Goal: Information Seeking & Learning: Compare options

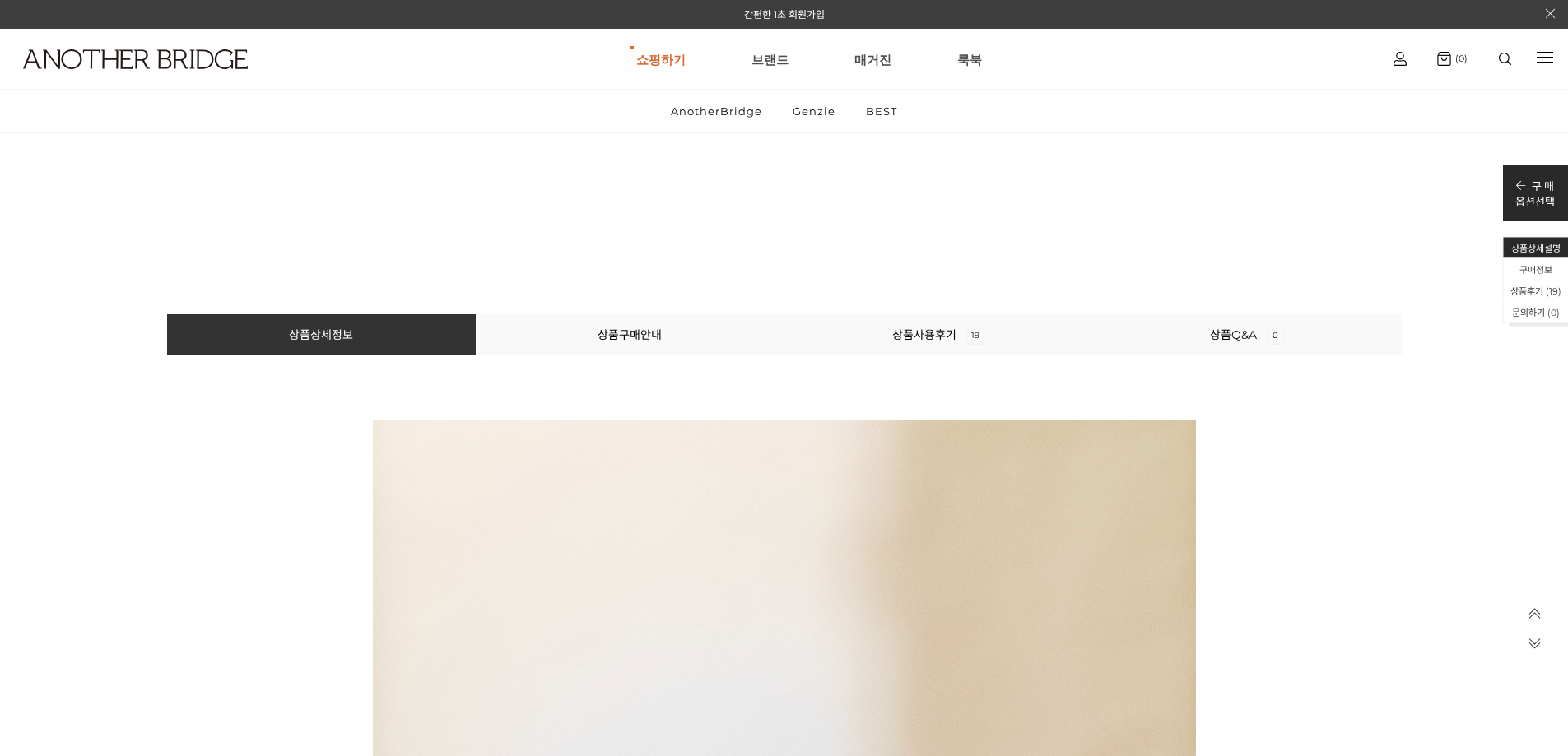
scroll to position [1098, 0]
click at [953, 339] on link "상품사용후기 19" at bounding box center [938, 335] width 92 height 14
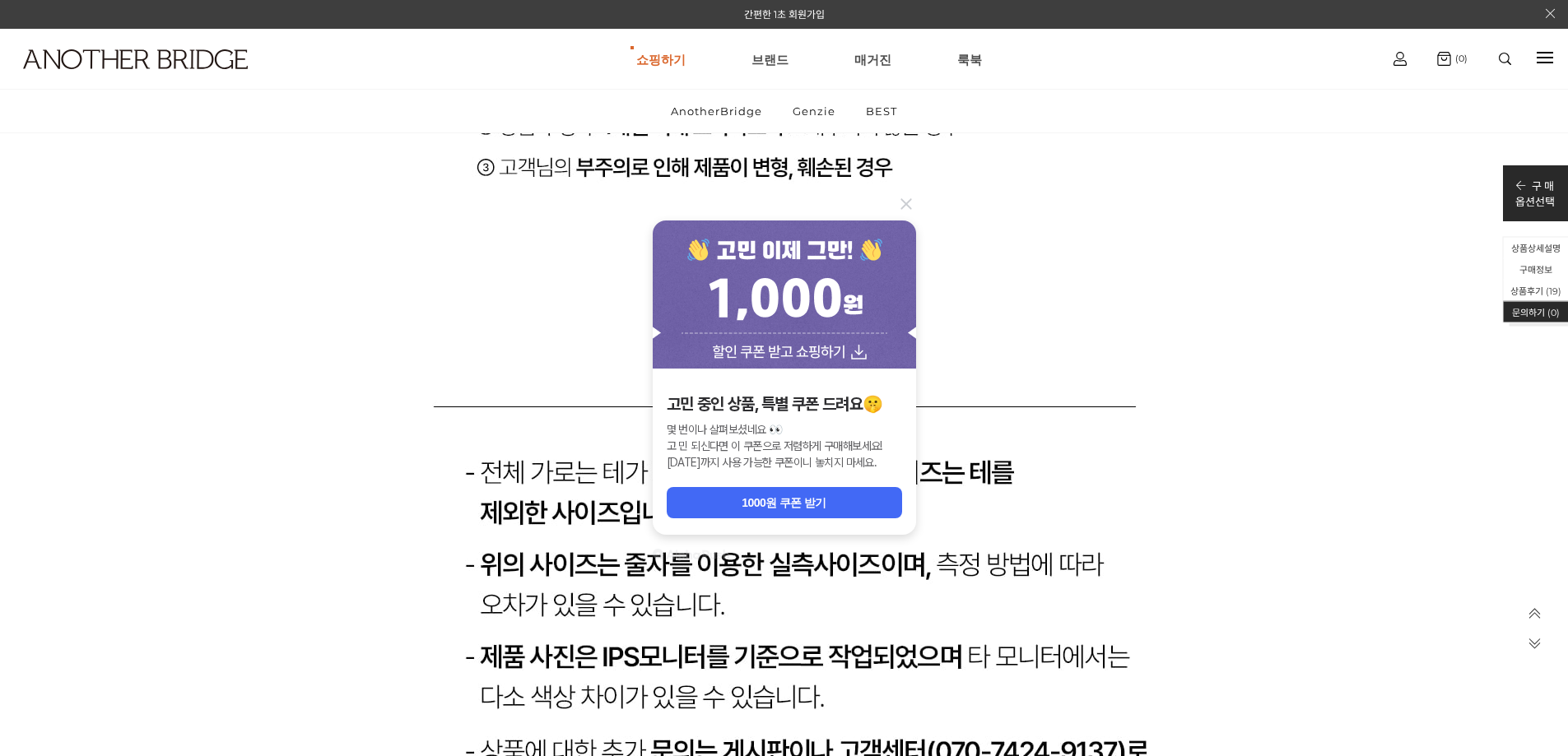
scroll to position [20749, 0]
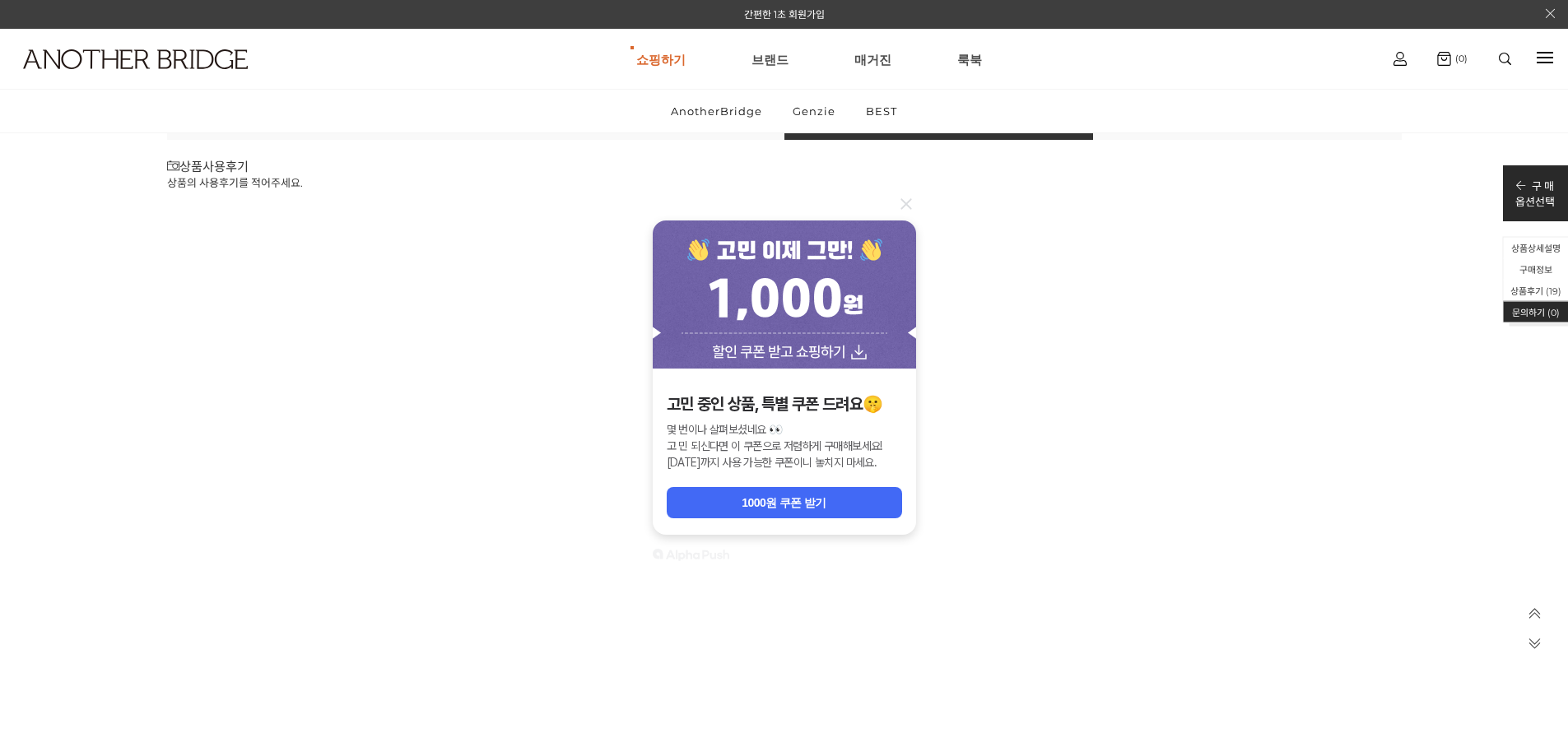
click at [910, 206] on icon at bounding box center [906, 203] width 11 height 11
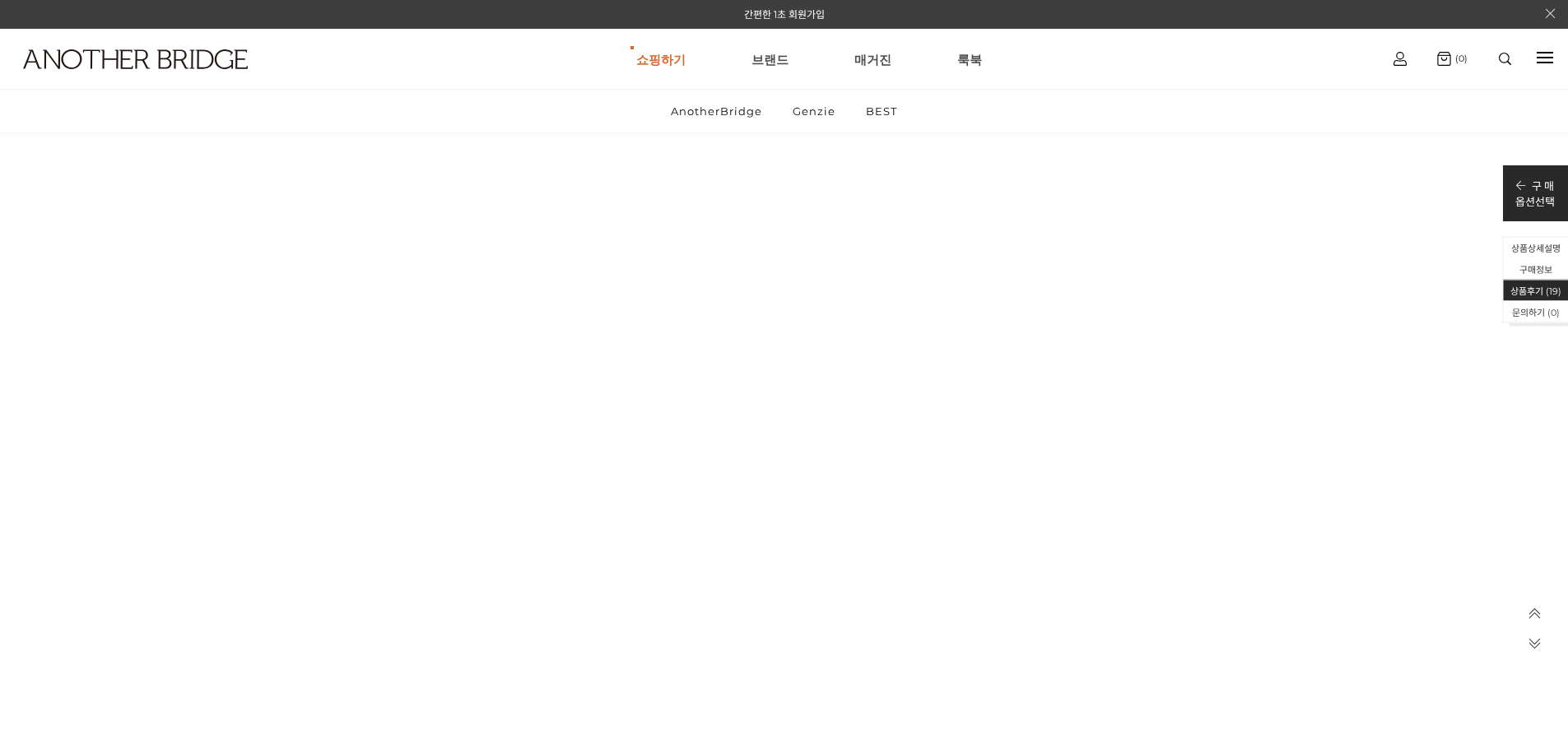
scroll to position [22395, 0]
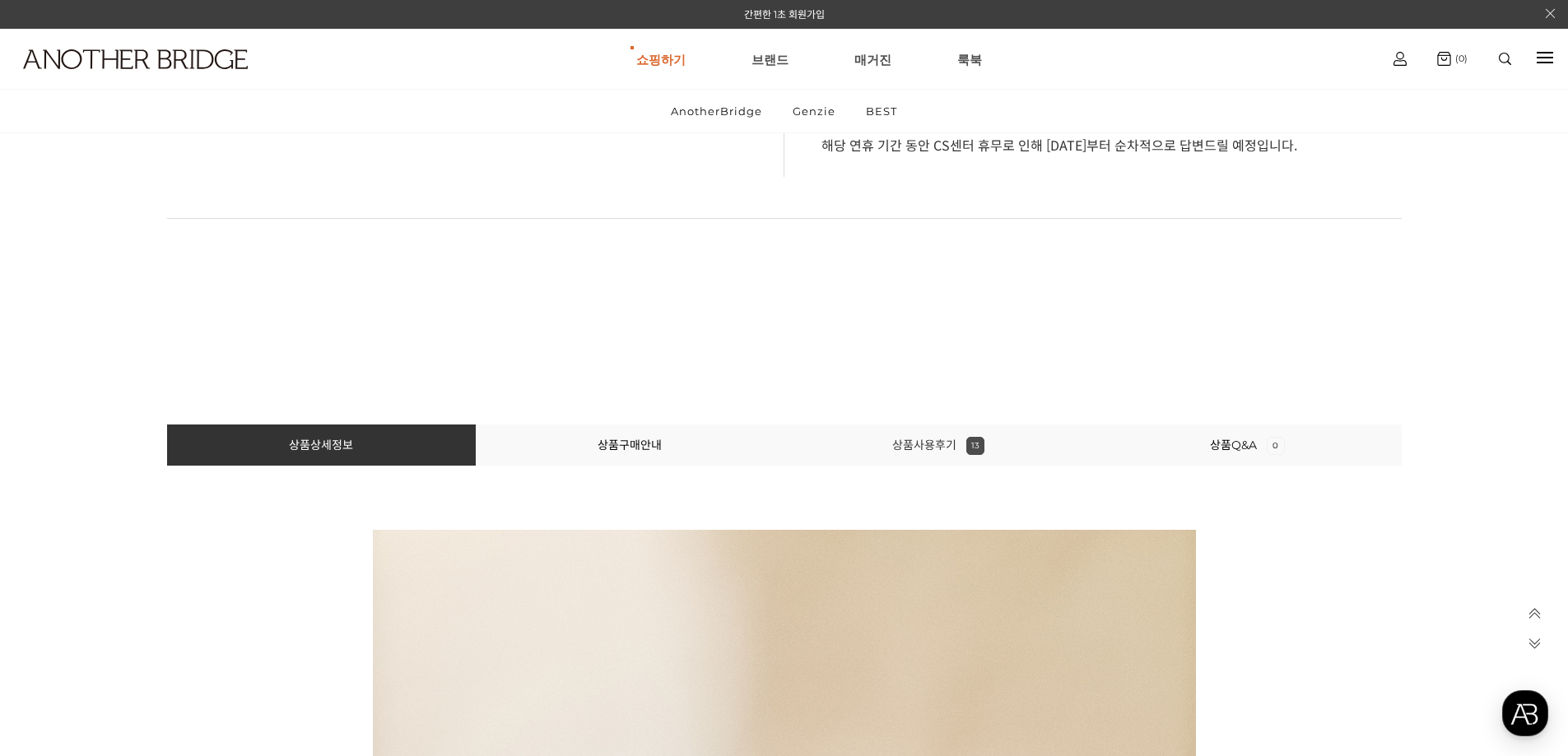
click at [941, 438] on link "상품사용후기 13" at bounding box center [938, 444] width 92 height 14
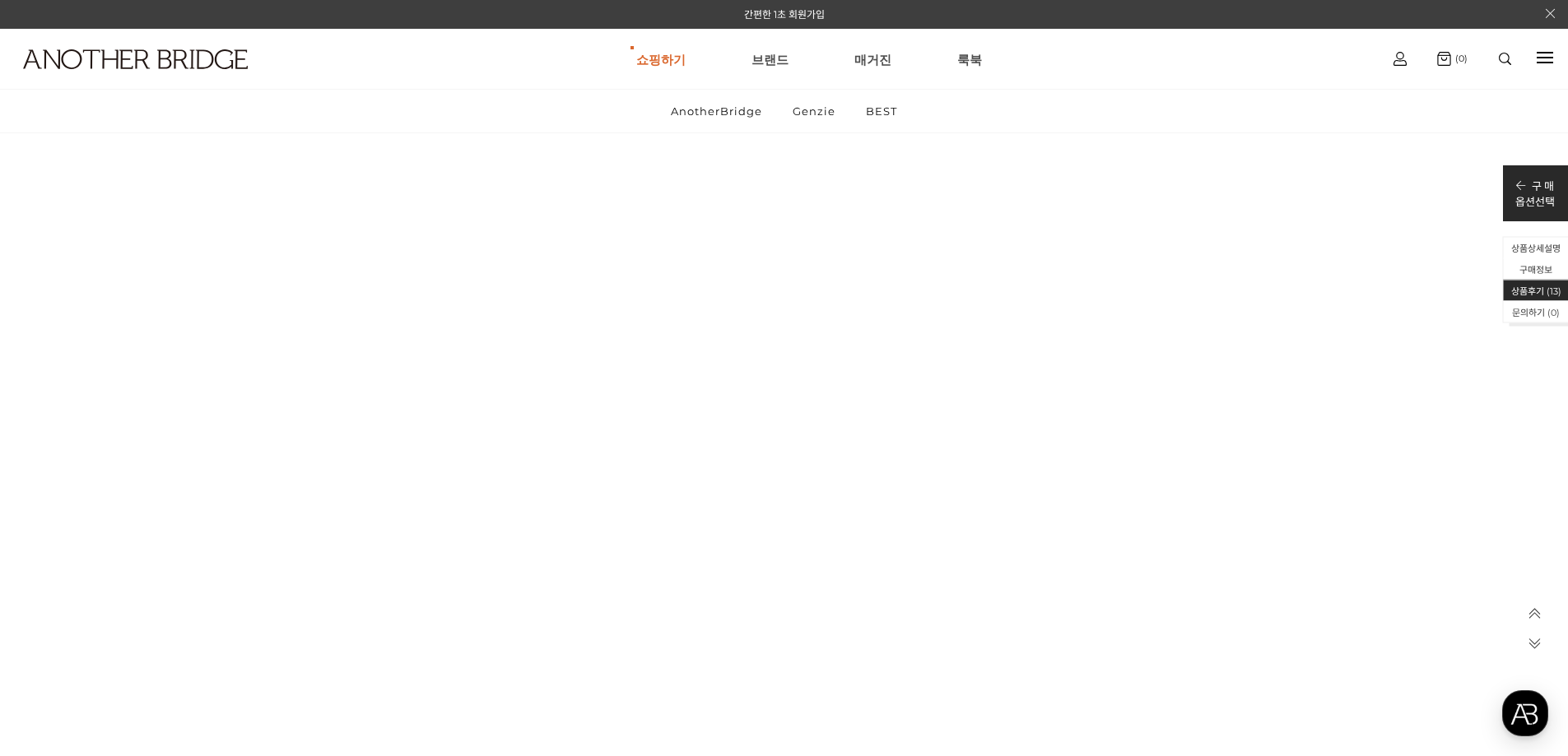
scroll to position [22971, 0]
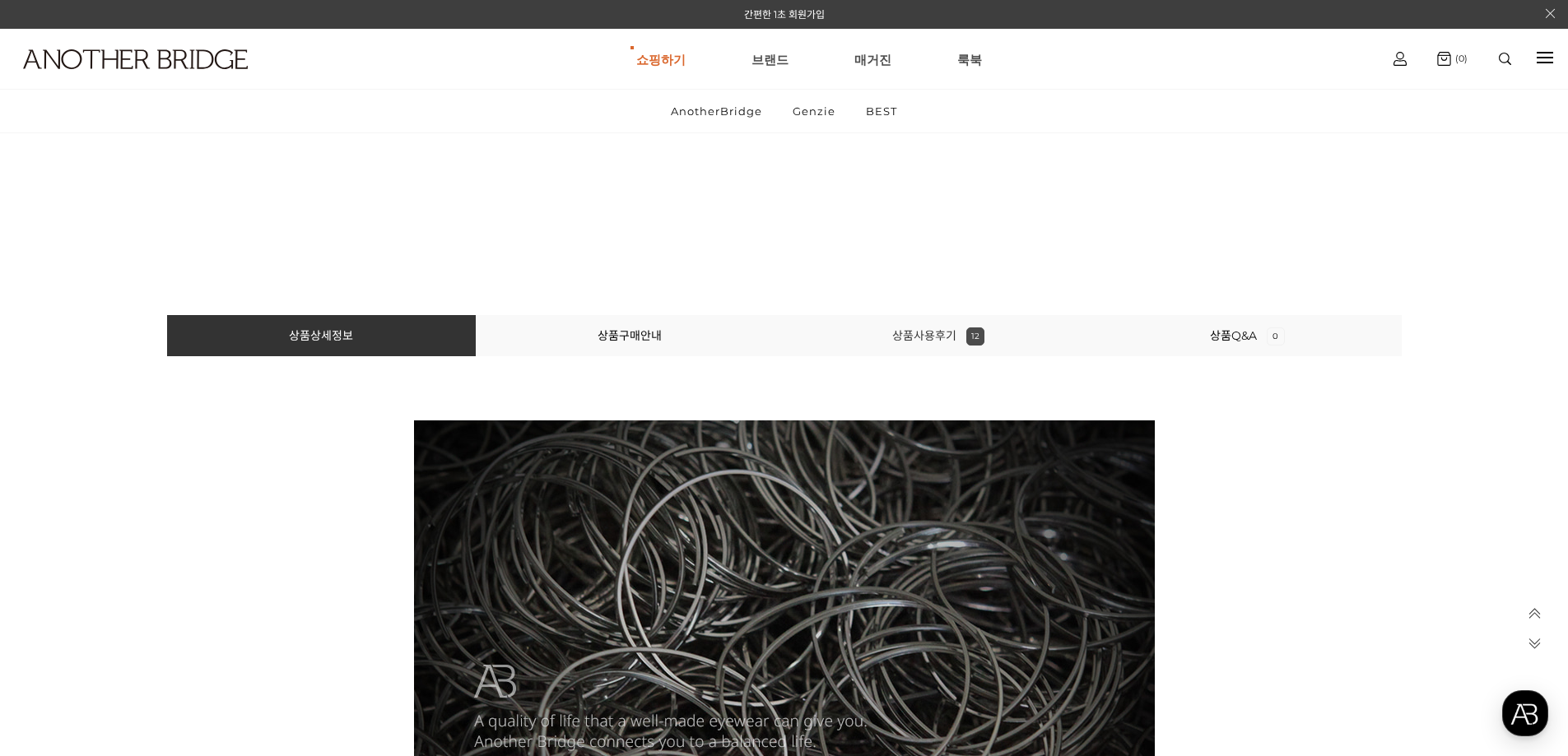
click at [951, 340] on link "상품사용후기 12" at bounding box center [938, 335] width 92 height 14
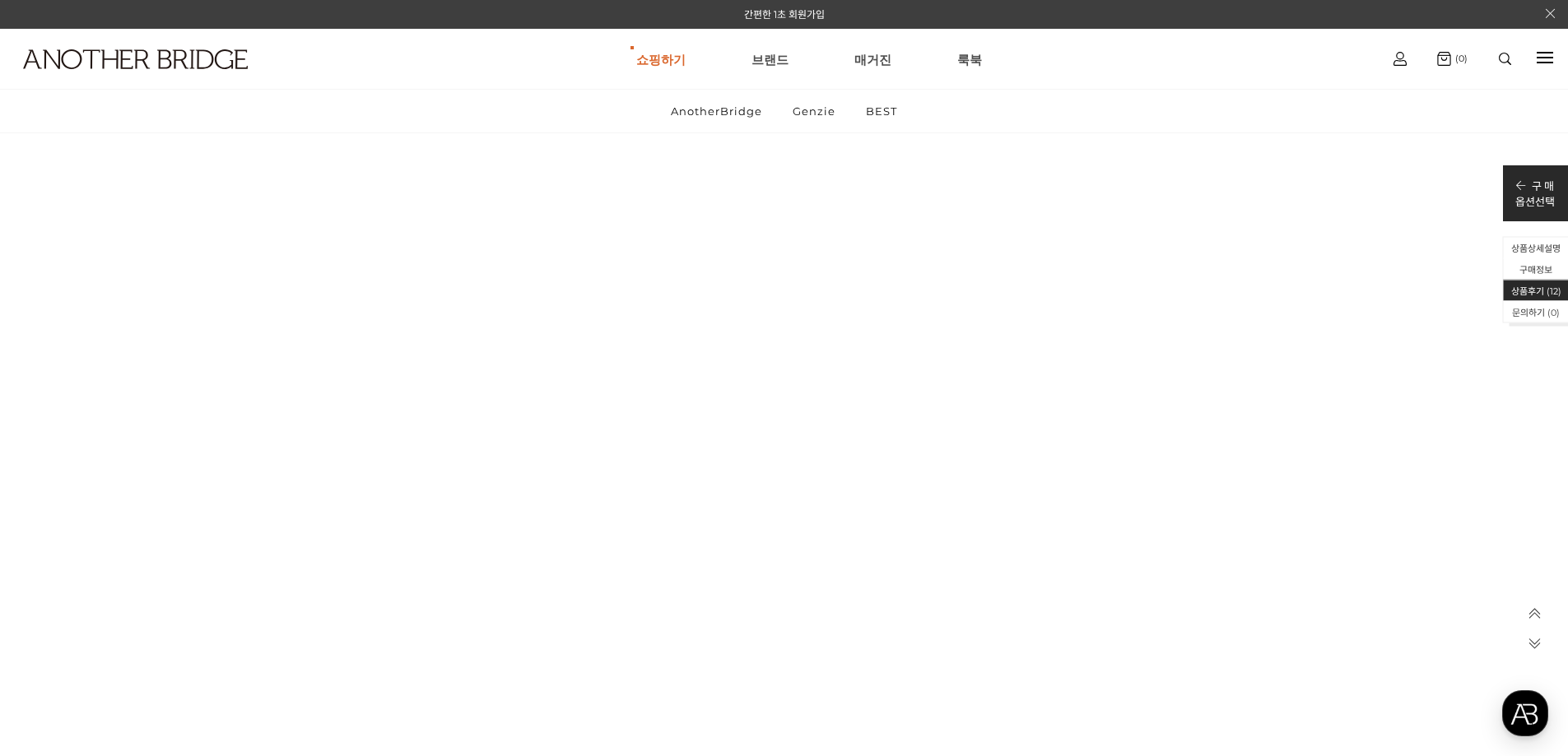
scroll to position [11843, 0]
